Goal: Task Accomplishment & Management: Manage account settings

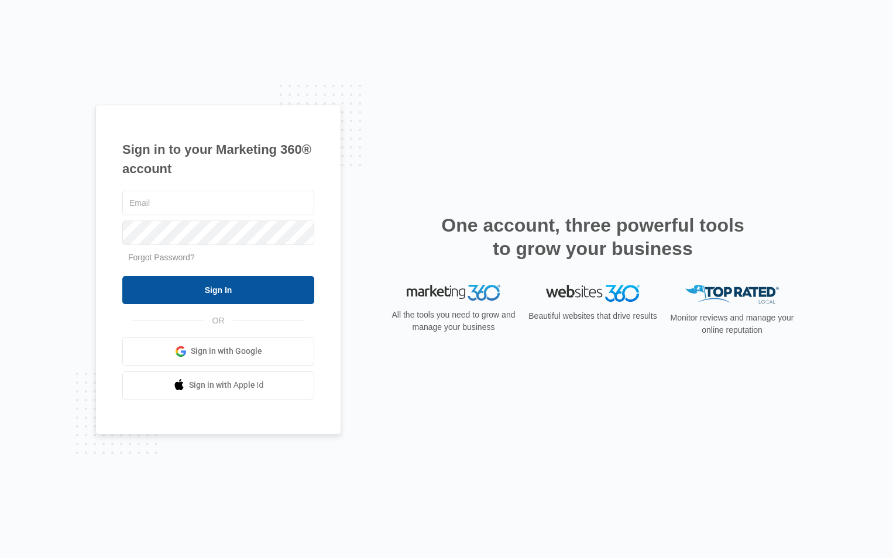
type input "[PERSON_NAME][EMAIL_ADDRESS][DOMAIN_NAME]"
click at [219, 292] on input "Sign In" at bounding box center [218, 290] width 192 height 28
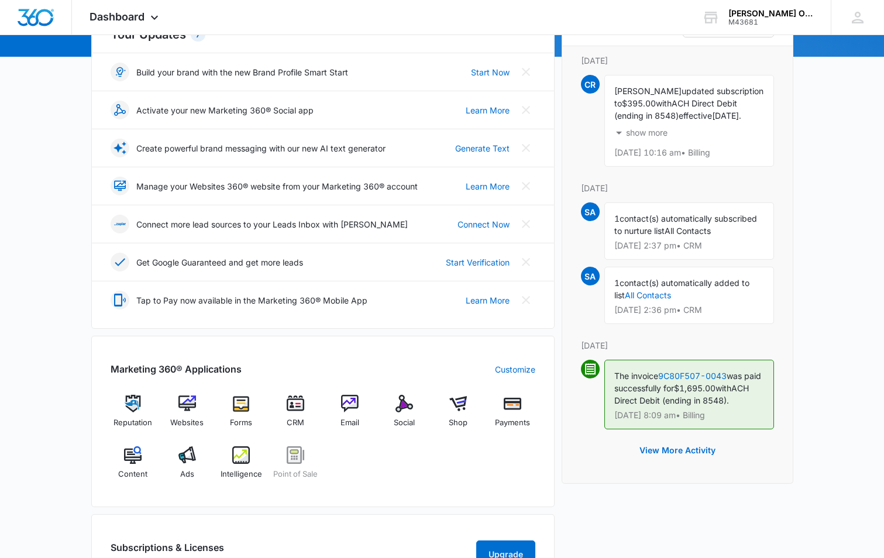
scroll to position [234, 0]
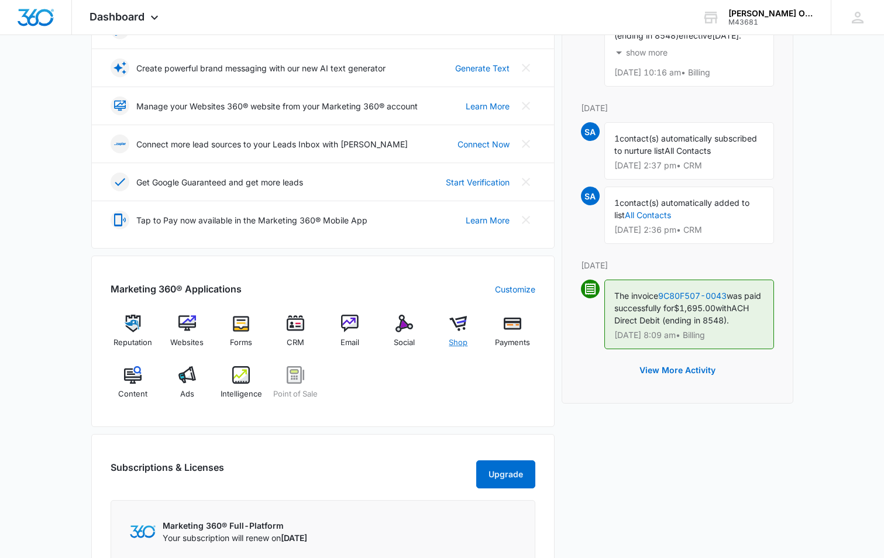
click at [464, 329] on img at bounding box center [459, 324] width 18 height 18
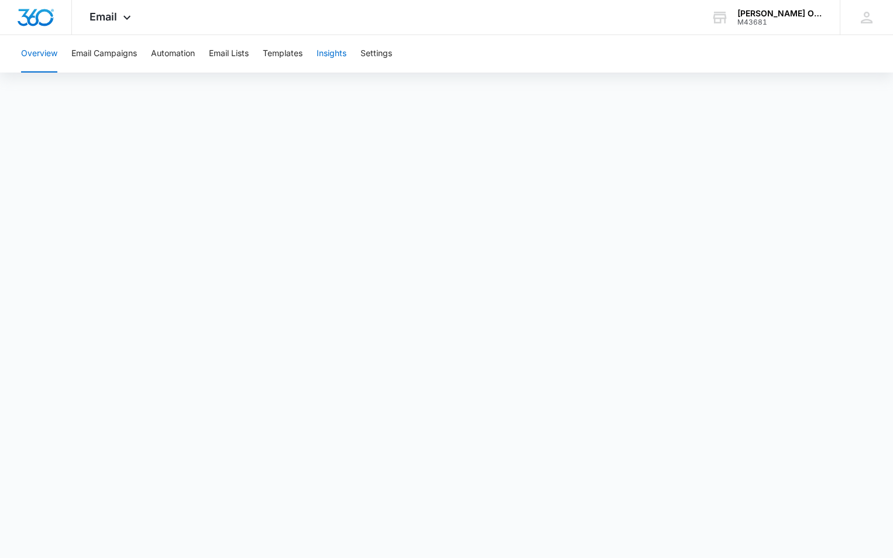
click at [332, 56] on button "Insights" at bounding box center [332, 53] width 30 height 37
click at [45, 51] on button "Overview" at bounding box center [39, 53] width 36 height 37
click at [132, 22] on icon at bounding box center [127, 20] width 14 height 14
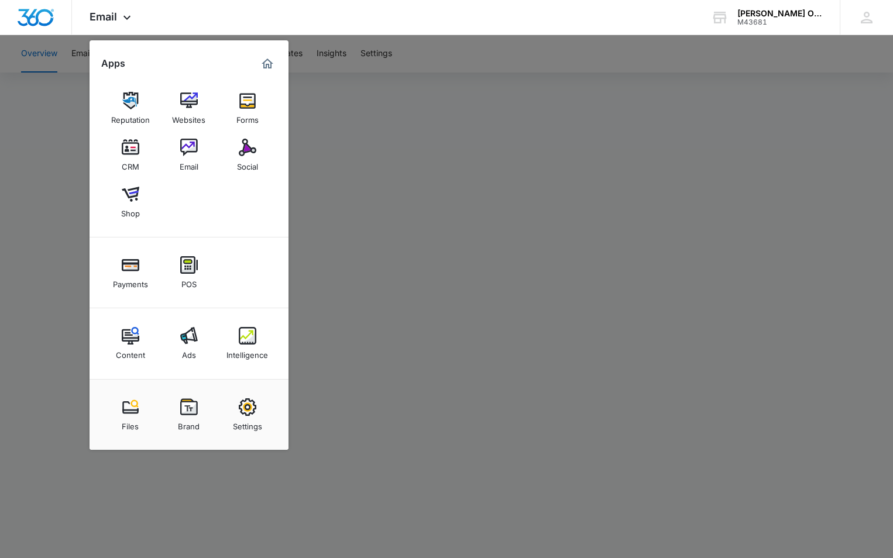
click at [446, 49] on div at bounding box center [446, 279] width 893 height 558
